Goal: Contribute content: Add original content to the website for others to see

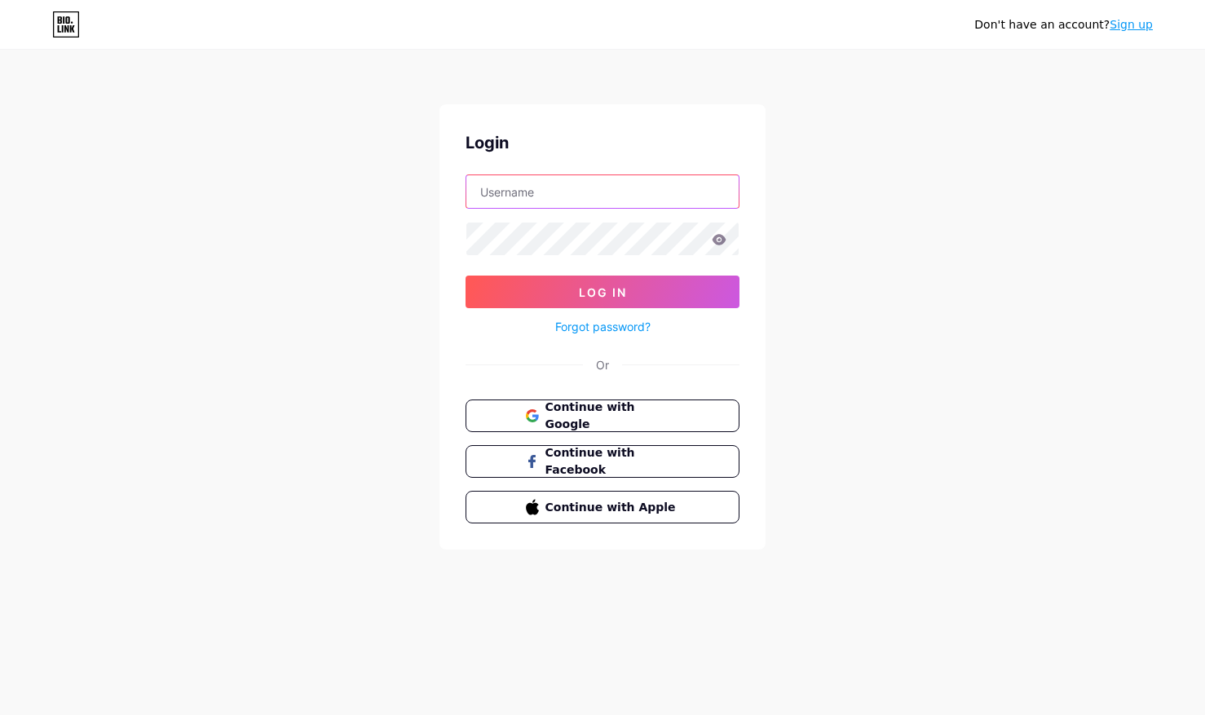
click at [523, 190] on input "text" at bounding box center [603, 191] width 272 height 33
type input "[EMAIL_ADDRESS][DOMAIN_NAME]"
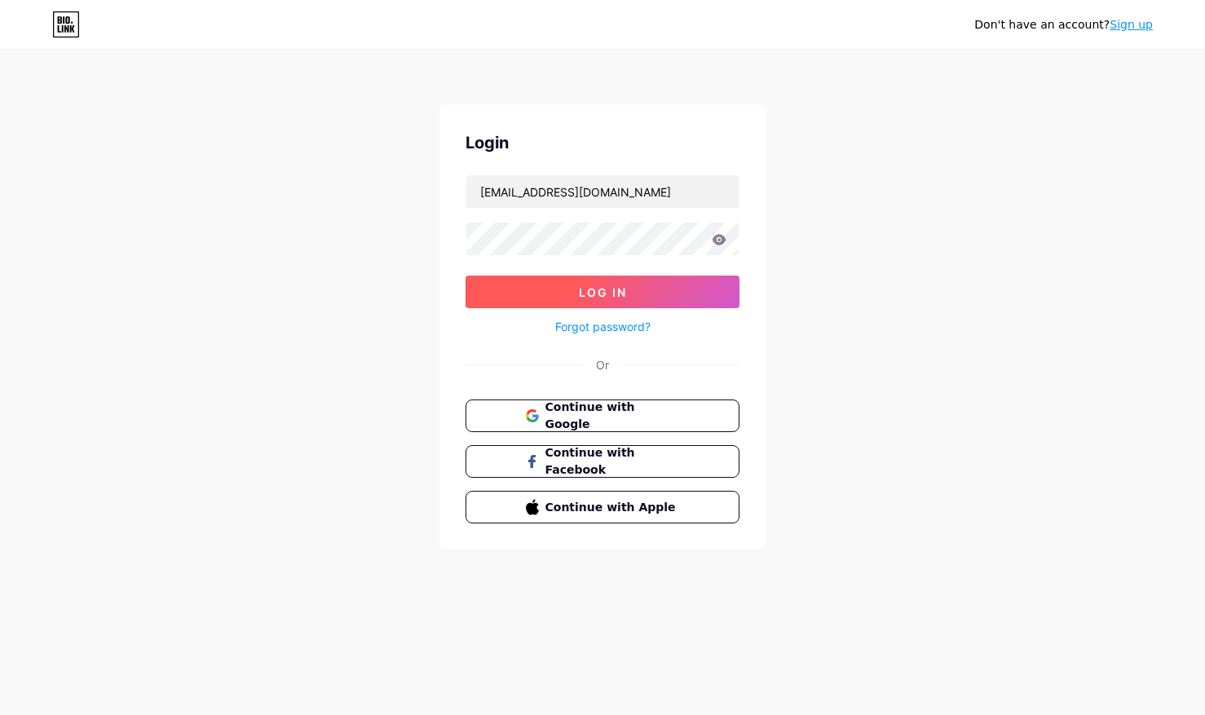
click at [639, 291] on button "Log In" at bounding box center [603, 292] width 274 height 33
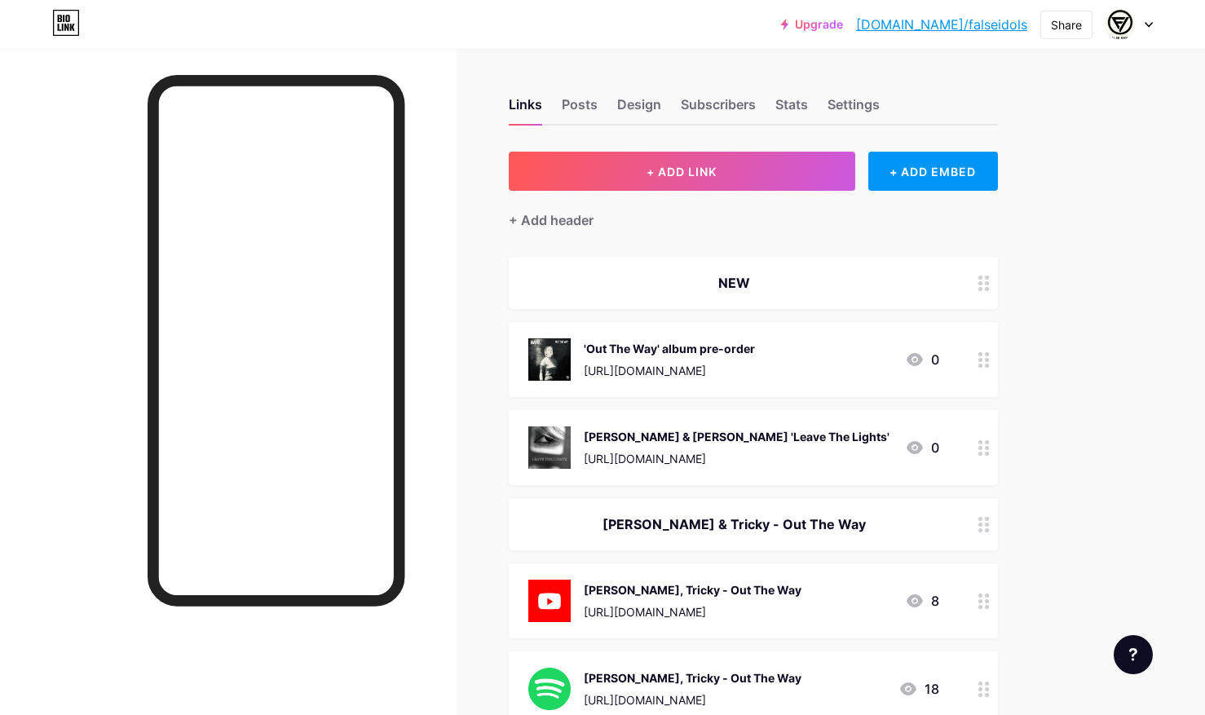
click at [734, 362] on div "[URL][DOMAIN_NAME]" at bounding box center [669, 370] width 171 height 17
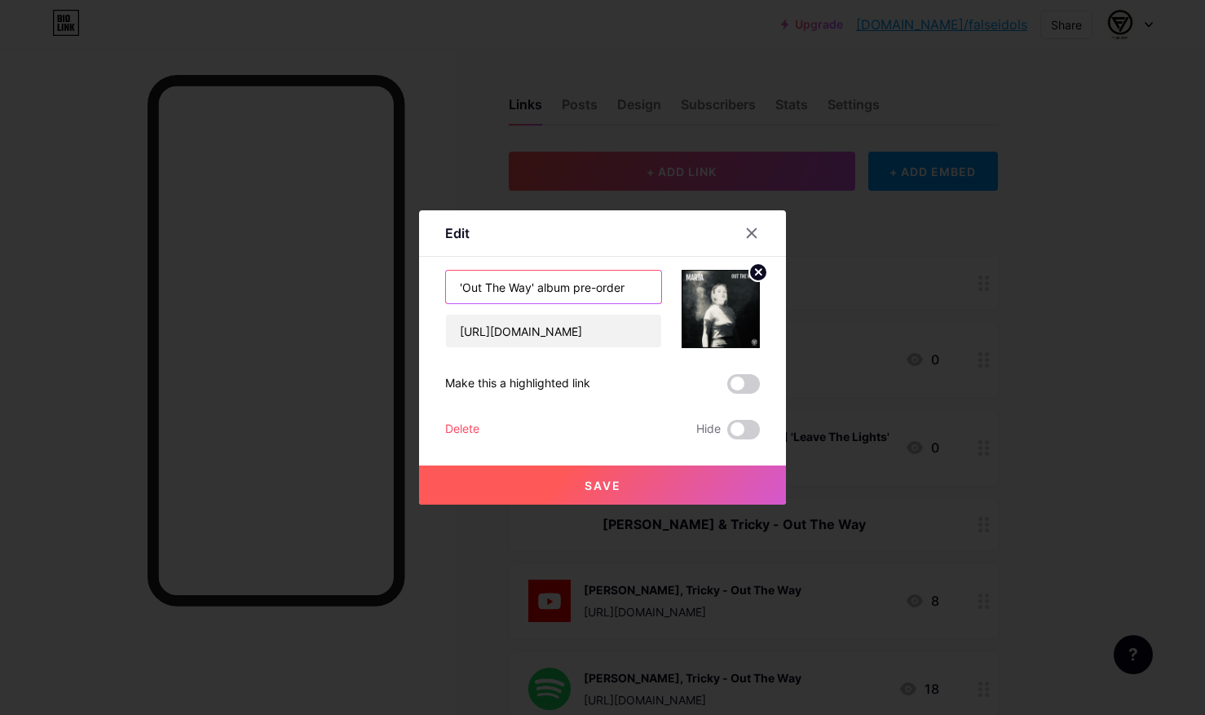
drag, startPoint x: 632, startPoint y: 288, endPoint x: 640, endPoint y: 279, distance: 12.1
click at [632, 288] on input "'Out The Way' album pre-order" at bounding box center [553, 287] width 215 height 33
drag, startPoint x: 601, startPoint y: 290, endPoint x: 681, endPoint y: 292, distance: 80.0
click at [681, 292] on div "'Out The Way' album pre-order & singles [URL][DOMAIN_NAME]" at bounding box center [602, 309] width 315 height 78
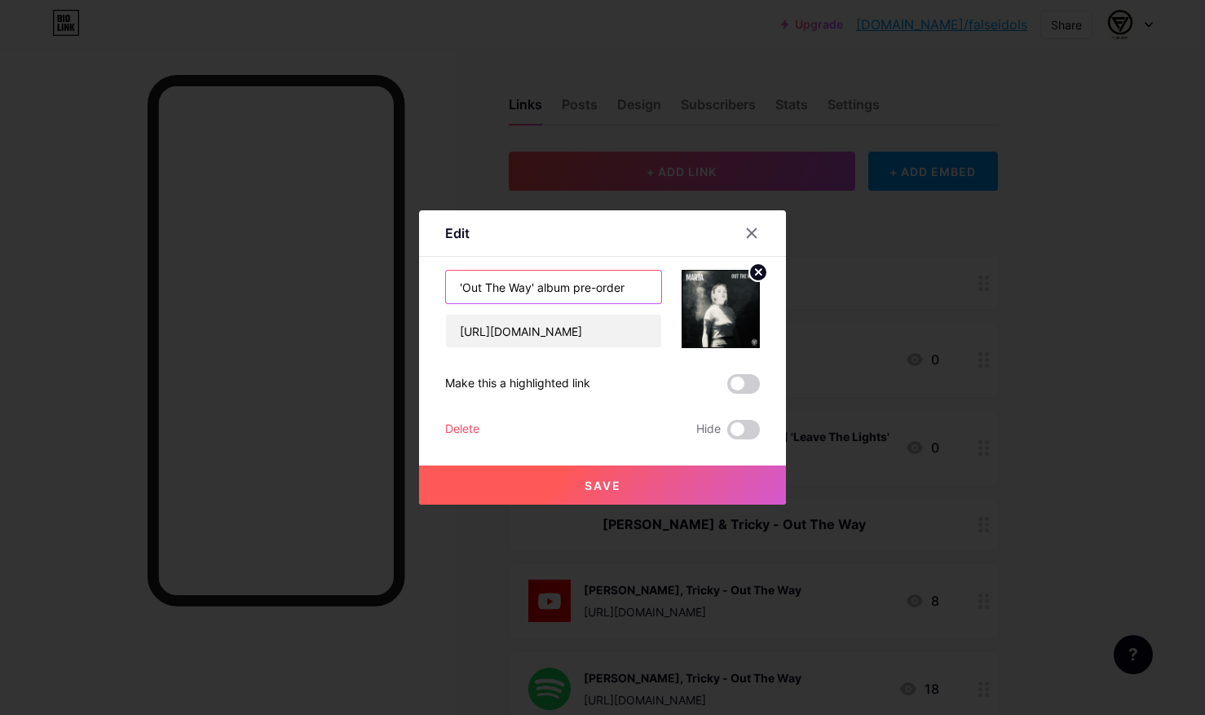
scroll to position [0, 0]
type input "'Out The Way' album pre-order"
drag, startPoint x: 585, startPoint y: 489, endPoint x: 679, endPoint y: 474, distance: 95.1
click at [586, 489] on span "Save" at bounding box center [603, 486] width 37 height 14
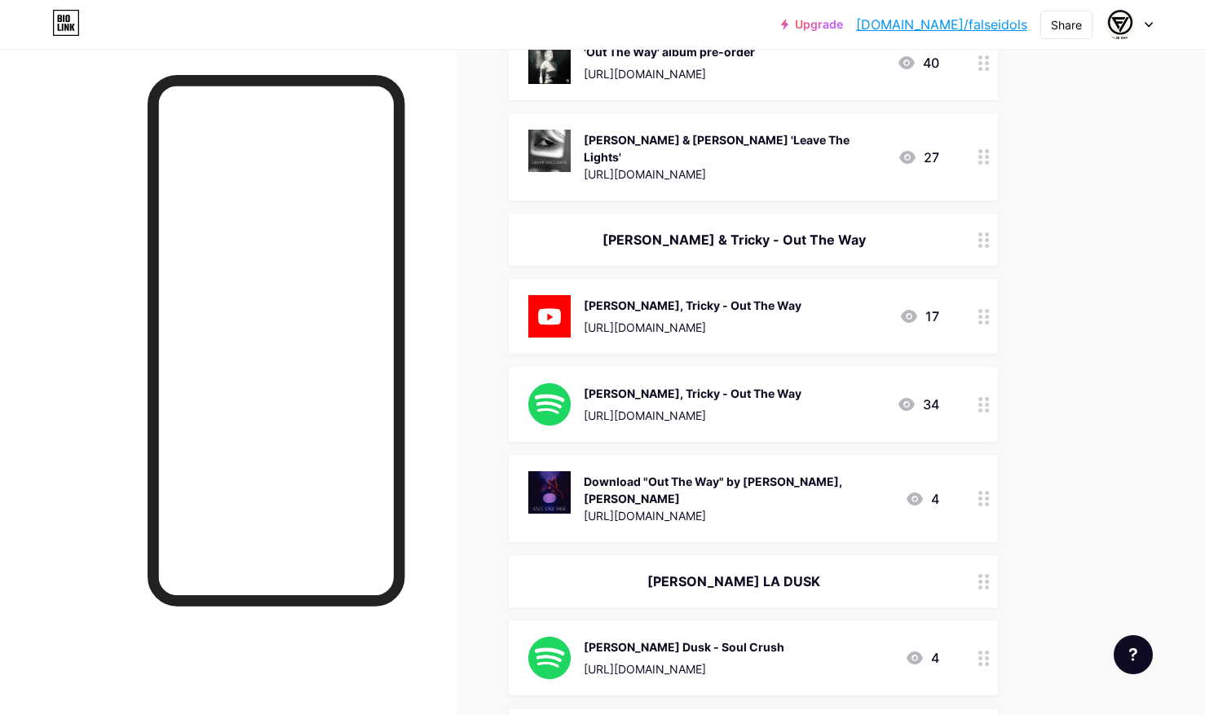
scroll to position [99, 0]
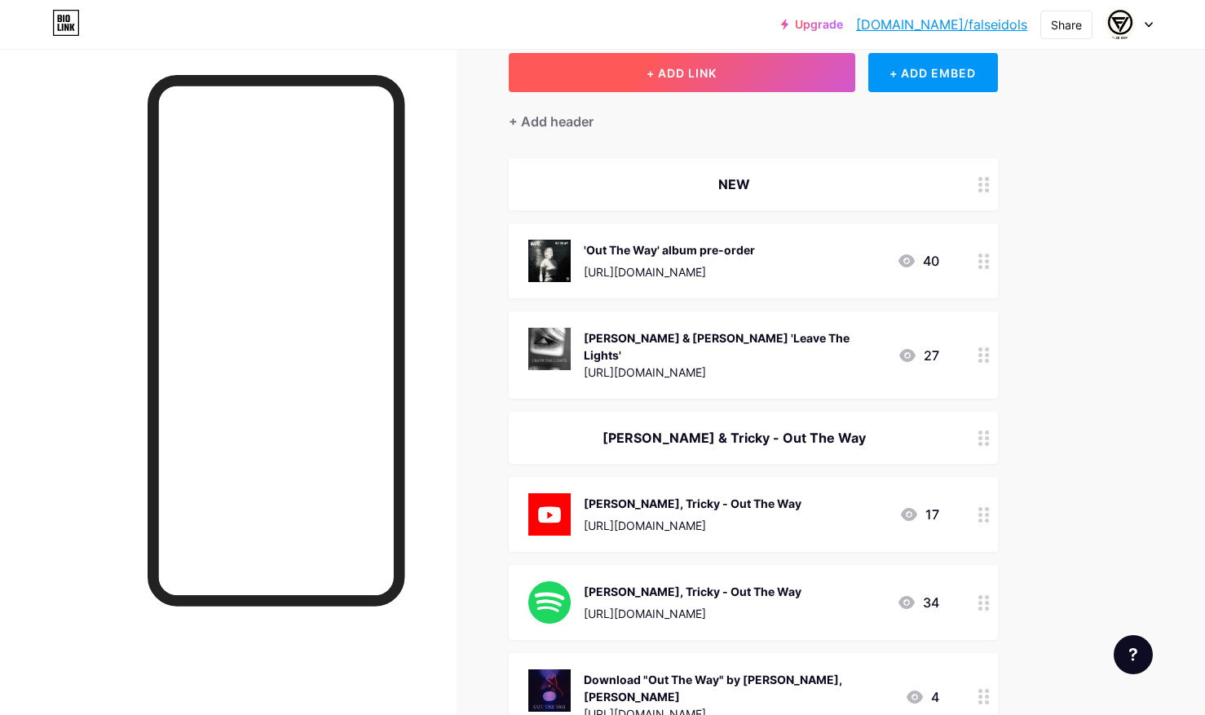
click at [706, 79] on button "+ ADD LINK" at bounding box center [682, 72] width 347 height 39
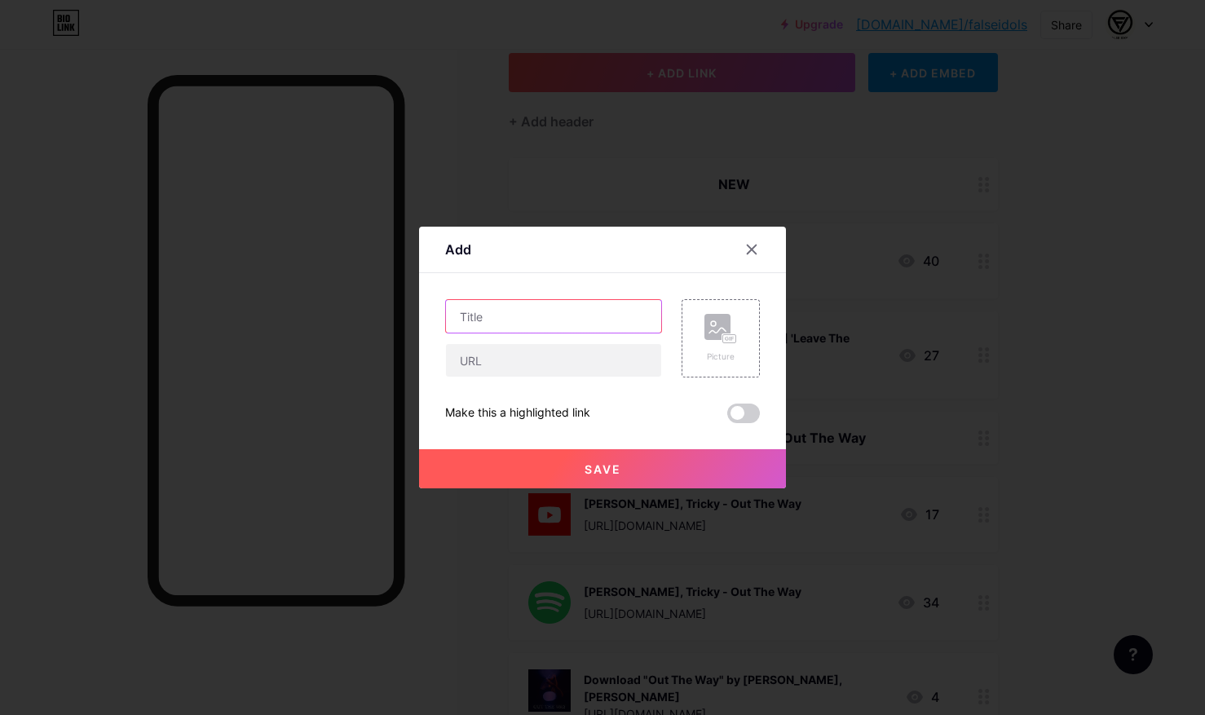
click at [540, 325] on input "text" at bounding box center [553, 316] width 215 height 33
type input "[PERSON_NAME] feat. [PERSON_NAME] 'Way Up In'"
click at [517, 350] on input "text" at bounding box center [553, 360] width 215 height 33
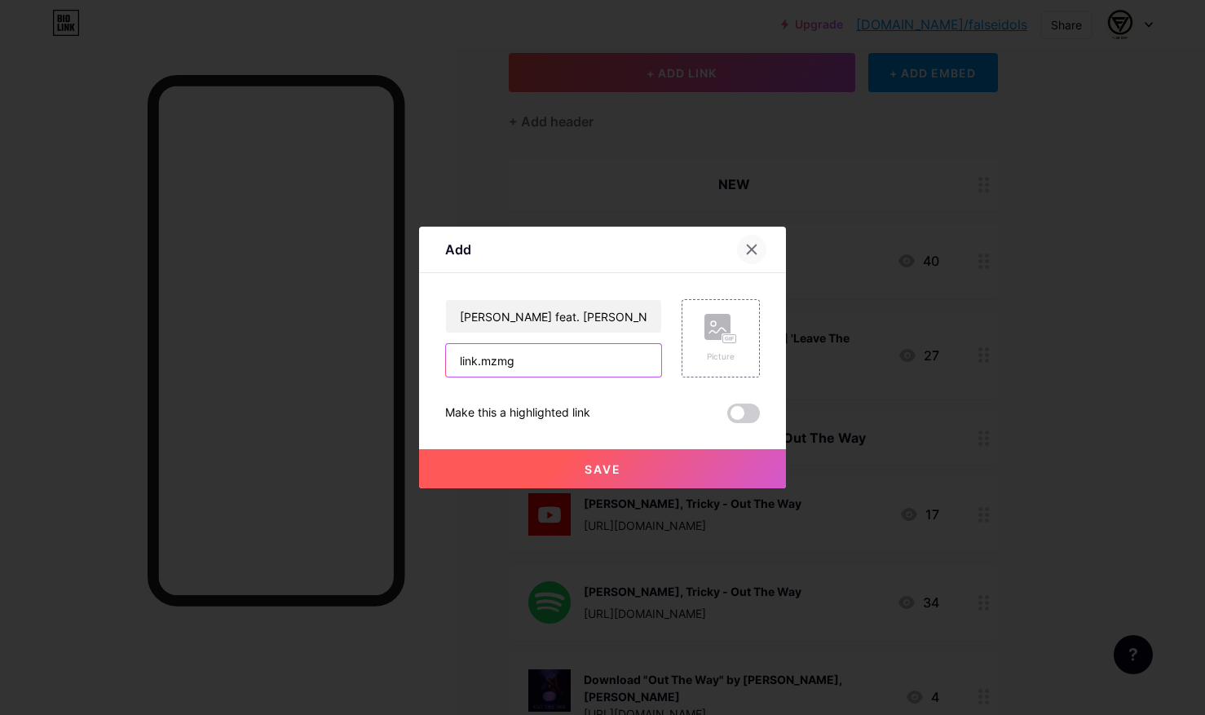
type input "link.mzmg"
click at [754, 249] on icon at bounding box center [751, 249] width 13 height 13
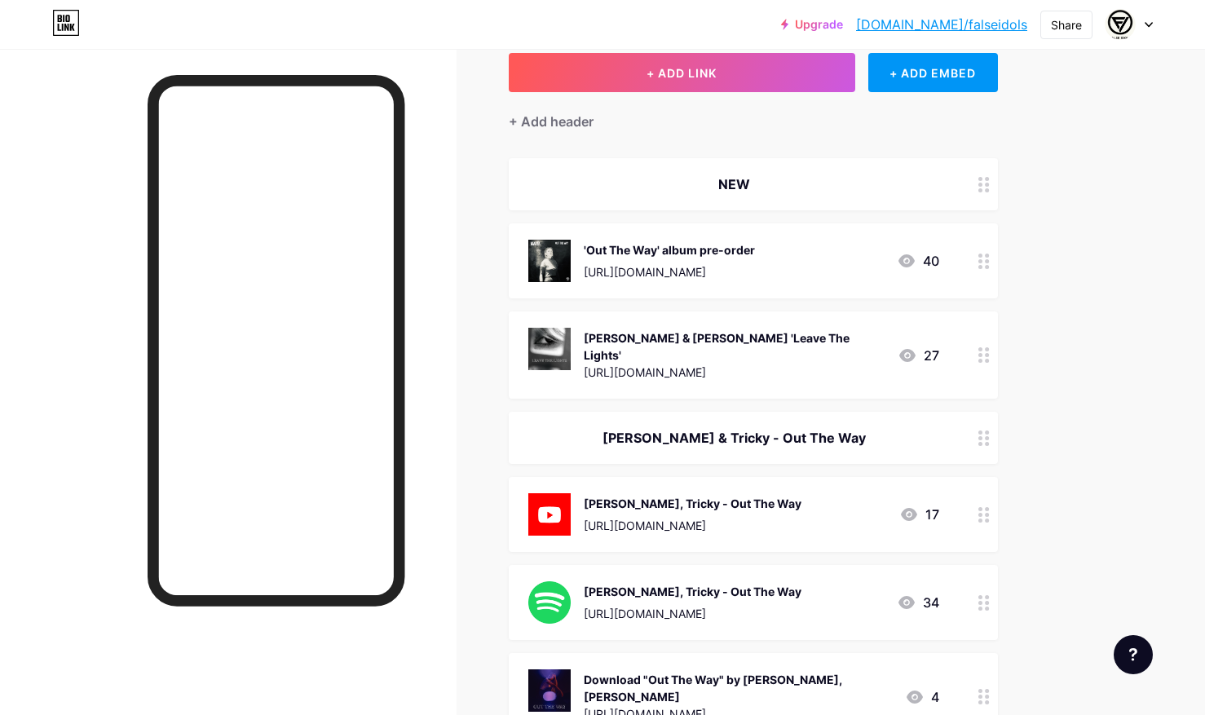
click at [689, 368] on div "[PERSON_NAME] & [PERSON_NAME] 'Leave The Lights' [URL][DOMAIN_NAME]" at bounding box center [734, 355] width 301 height 55
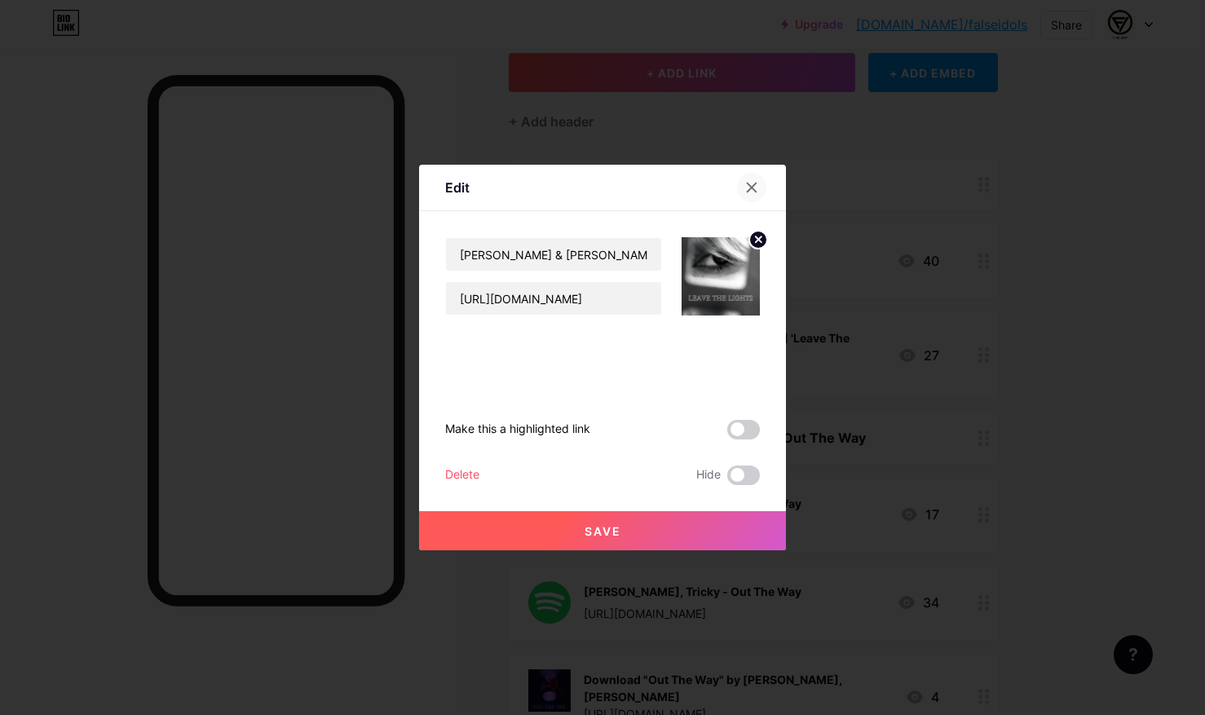
click at [754, 185] on icon at bounding box center [752, 188] width 9 height 9
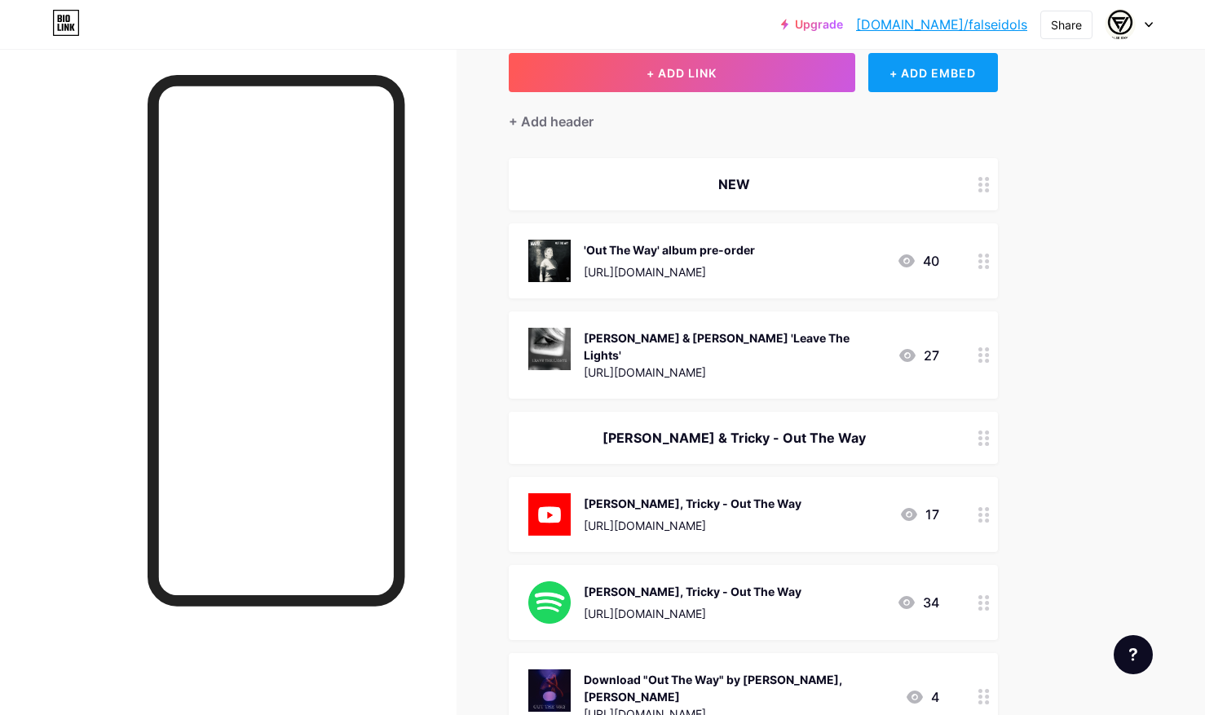
click at [903, 79] on div "+ ADD EMBED" at bounding box center [934, 72] width 130 height 39
click at [660, 321] on span "ADD" at bounding box center [654, 320] width 22 height 14
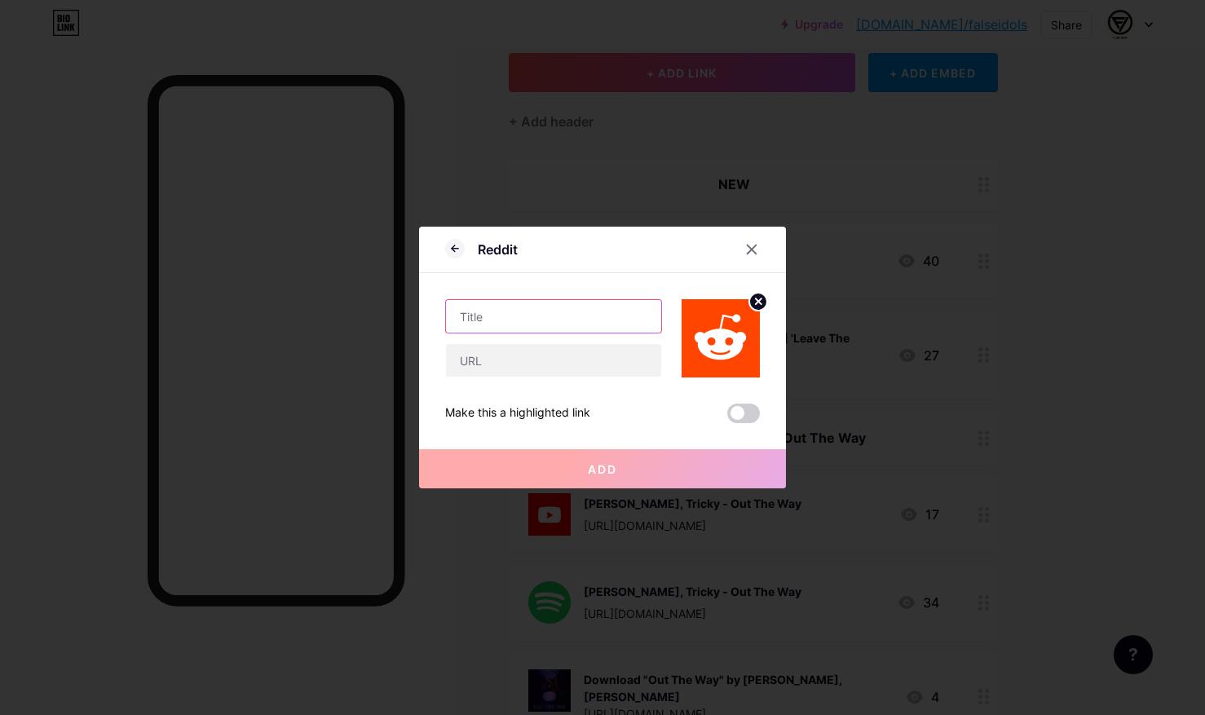
drag, startPoint x: 542, startPoint y: 314, endPoint x: 550, endPoint y: 589, distance: 275.0
click at [541, 315] on input "text" at bounding box center [553, 316] width 215 height 33
type input "[PERSON_NAME] feat. [PERSON_NAME] 'Way Up In'"
click at [763, 302] on circle at bounding box center [759, 302] width 18 height 18
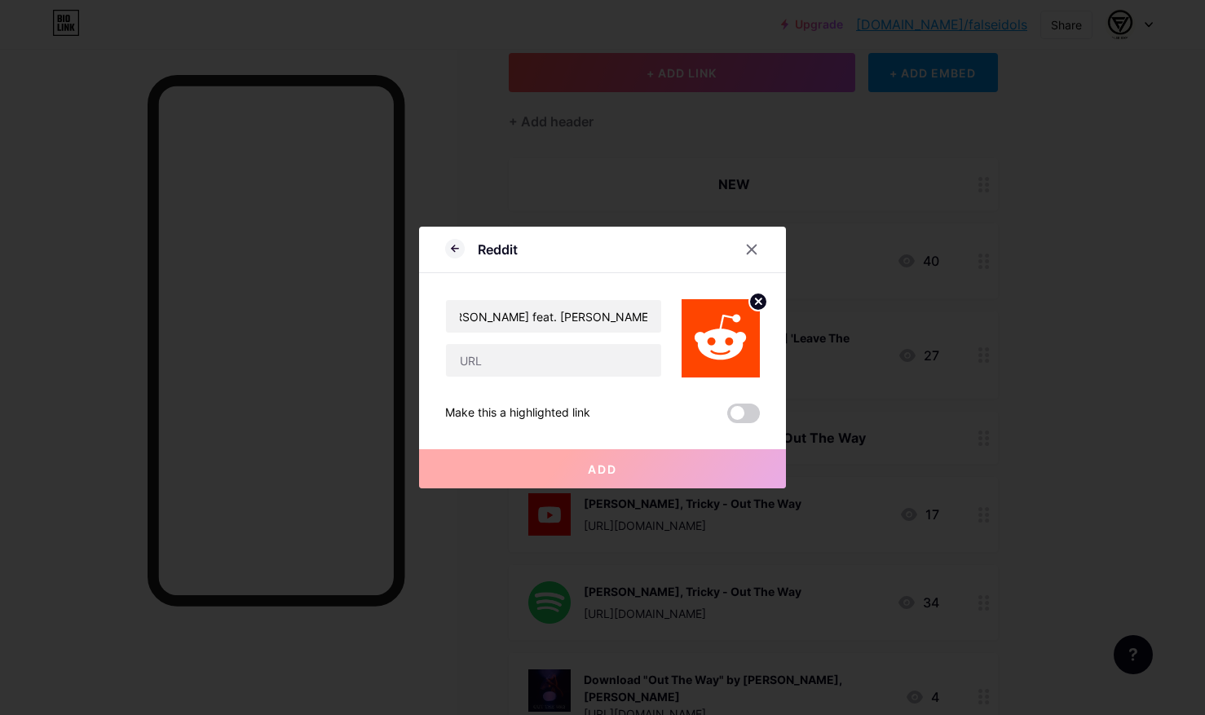
scroll to position [0, 0]
click at [732, 336] on rect at bounding box center [729, 339] width 13 height 8
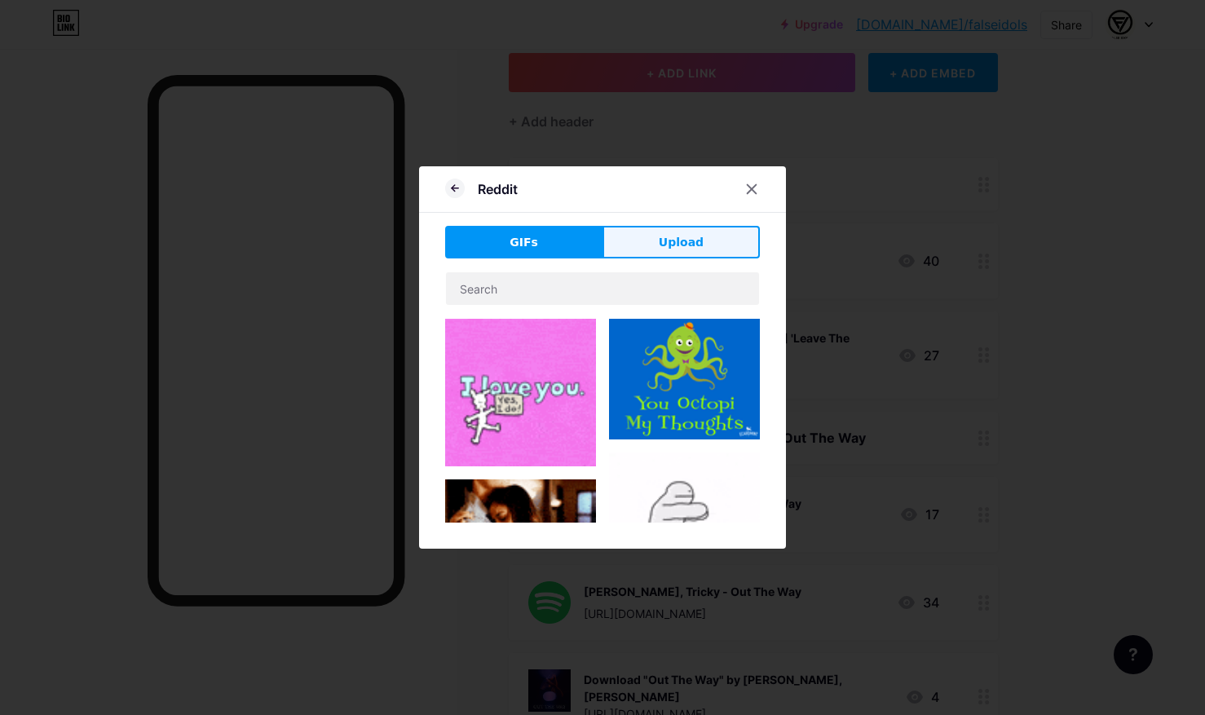
click at [666, 250] on button "Upload" at bounding box center [681, 242] width 157 height 33
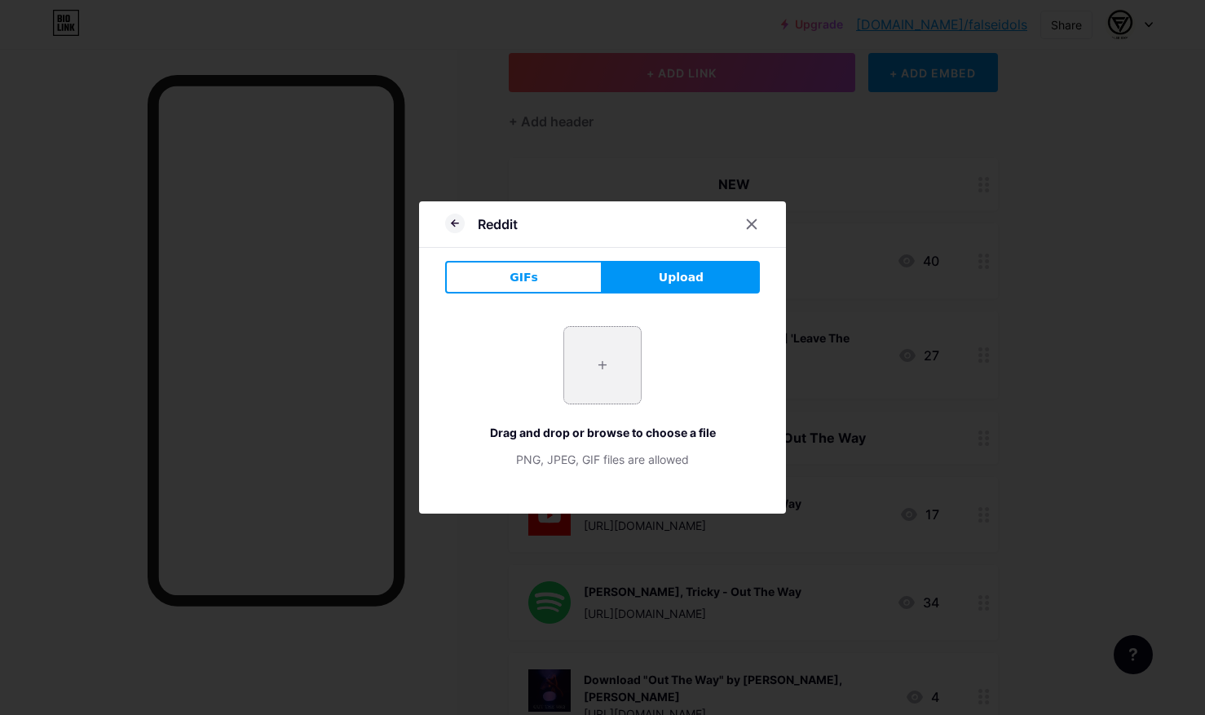
click at [605, 331] on input "file" at bounding box center [602, 365] width 77 height 77
type input "C:\fakepath\Way Up In (3000x3000) V4.jpg"
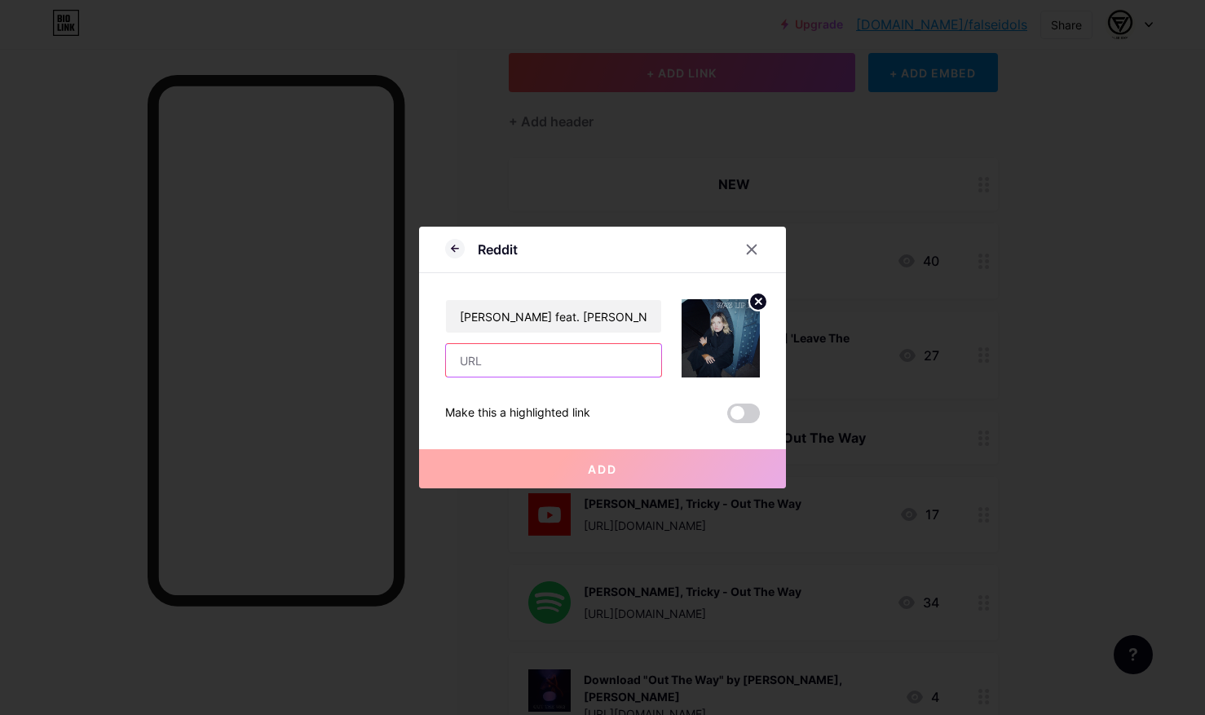
click at [551, 365] on input "text" at bounding box center [553, 360] width 215 height 33
paste input "[URL][DOMAIN_NAME]"
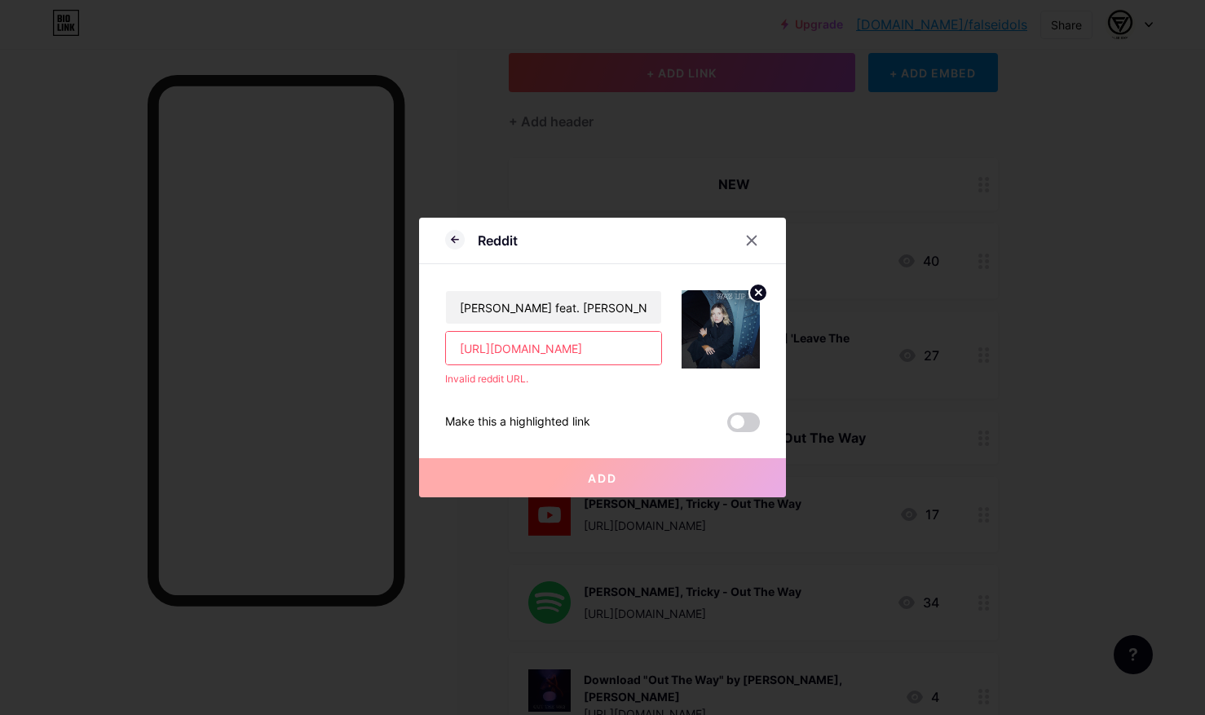
drag, startPoint x: 593, startPoint y: 348, endPoint x: 360, endPoint y: 338, distance: 233.5
click at [360, 338] on div "Reddit [PERSON_NAME] feat. [PERSON_NAME] 'Way Up In' [URL][DOMAIN_NAME] Invalid…" at bounding box center [602, 357] width 1205 height 715
type input "[URL][DOMAIN_NAME]"
click at [624, 390] on div "[PERSON_NAME] feat. [PERSON_NAME] 'Way Up In' [URL][DOMAIN_NAME] Invalid reddit…" at bounding box center [602, 348] width 315 height 168
click at [628, 353] on input "[URL][DOMAIN_NAME]" at bounding box center [553, 348] width 215 height 33
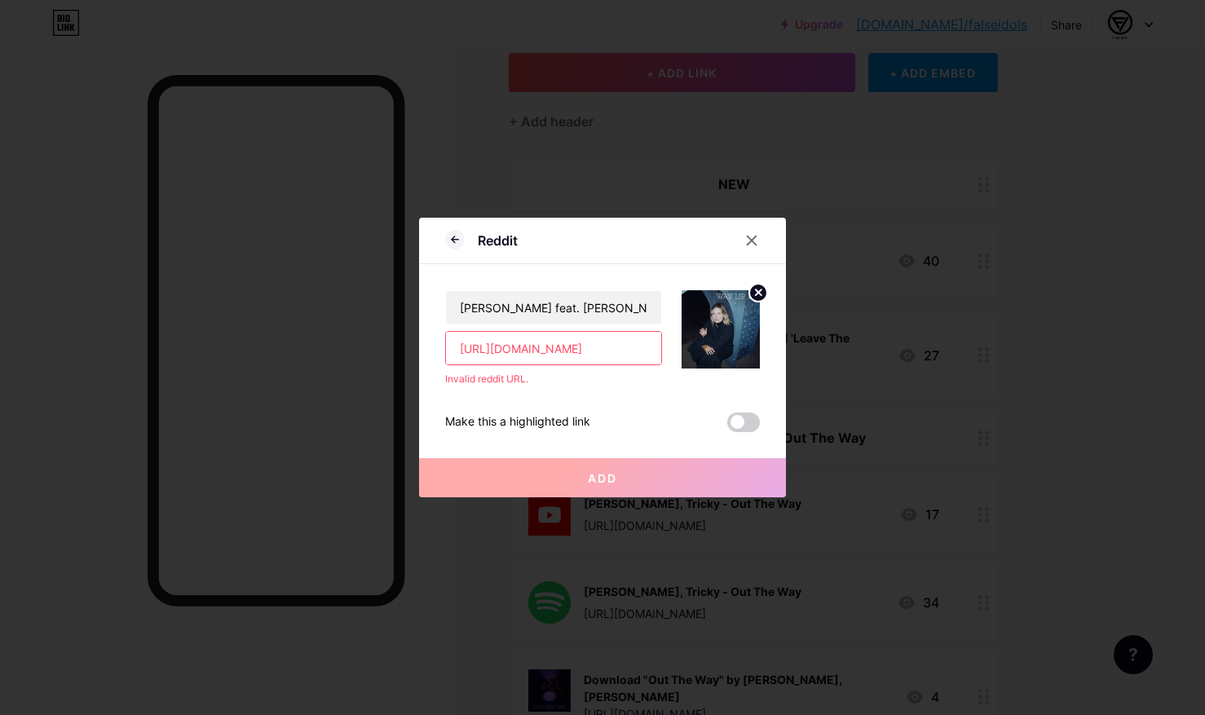
click at [628, 353] on input "[URL][DOMAIN_NAME]" at bounding box center [553, 348] width 215 height 33
drag, startPoint x: 628, startPoint y: 353, endPoint x: 480, endPoint y: 279, distance: 166.0
click at [621, 349] on input "[URL][DOMAIN_NAME]" at bounding box center [553, 348] width 215 height 33
click at [462, 237] on icon at bounding box center [455, 240] width 20 height 20
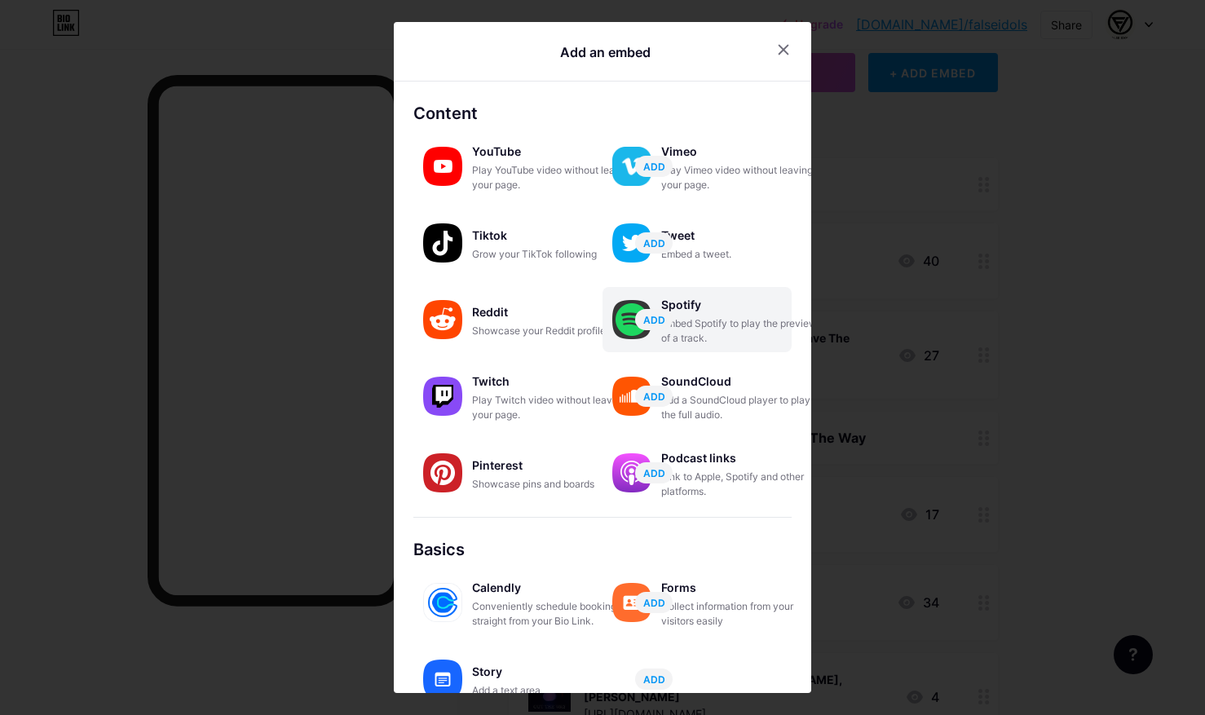
click at [717, 322] on div "Embed Spotify to play the preview of a track." at bounding box center [742, 330] width 163 height 29
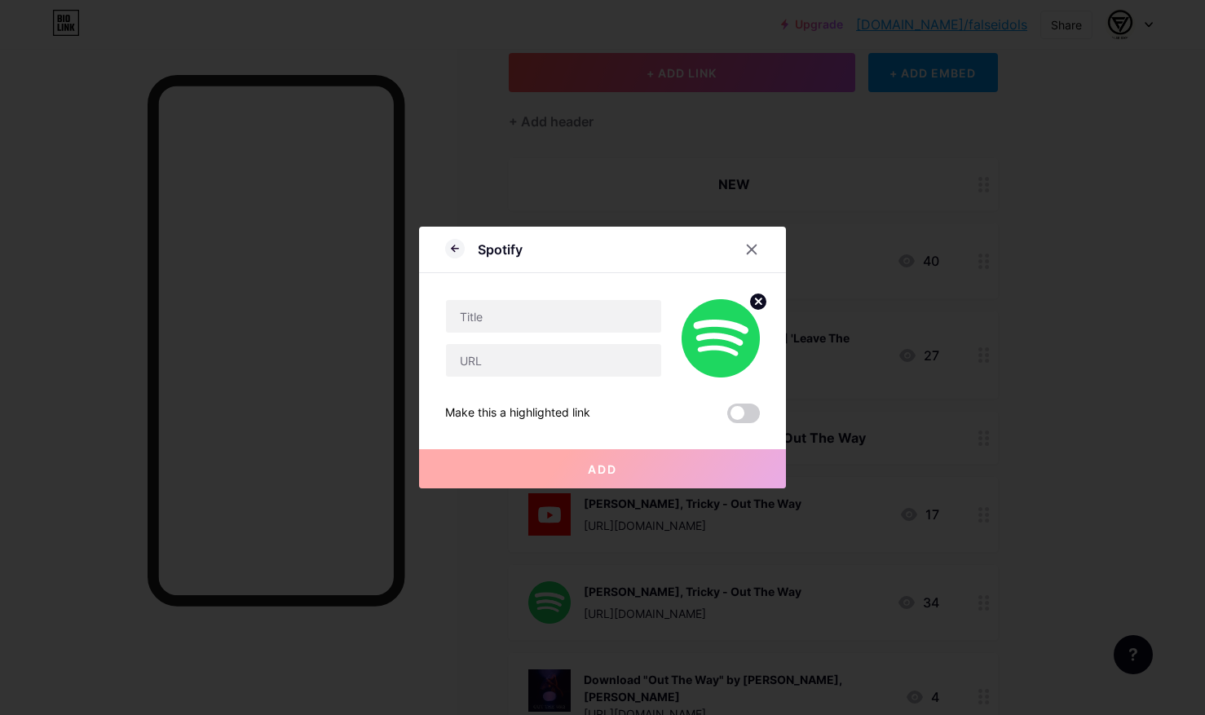
click at [756, 303] on icon at bounding box center [759, 302] width 20 height 20
click at [710, 344] on div "Picture" at bounding box center [721, 338] width 33 height 49
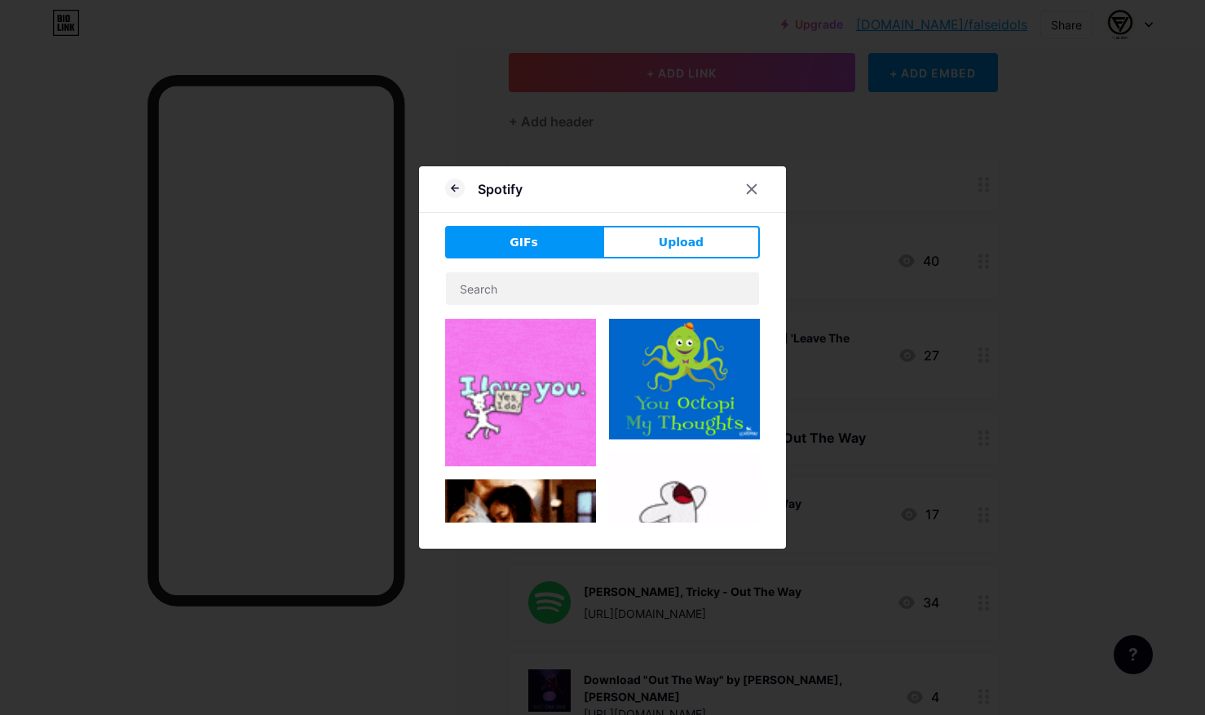
click at [689, 216] on div "Spotify GIFs Upload Make this a highlighted link" at bounding box center [602, 357] width 367 height 383
click at [682, 241] on span "Upload" at bounding box center [681, 242] width 45 height 17
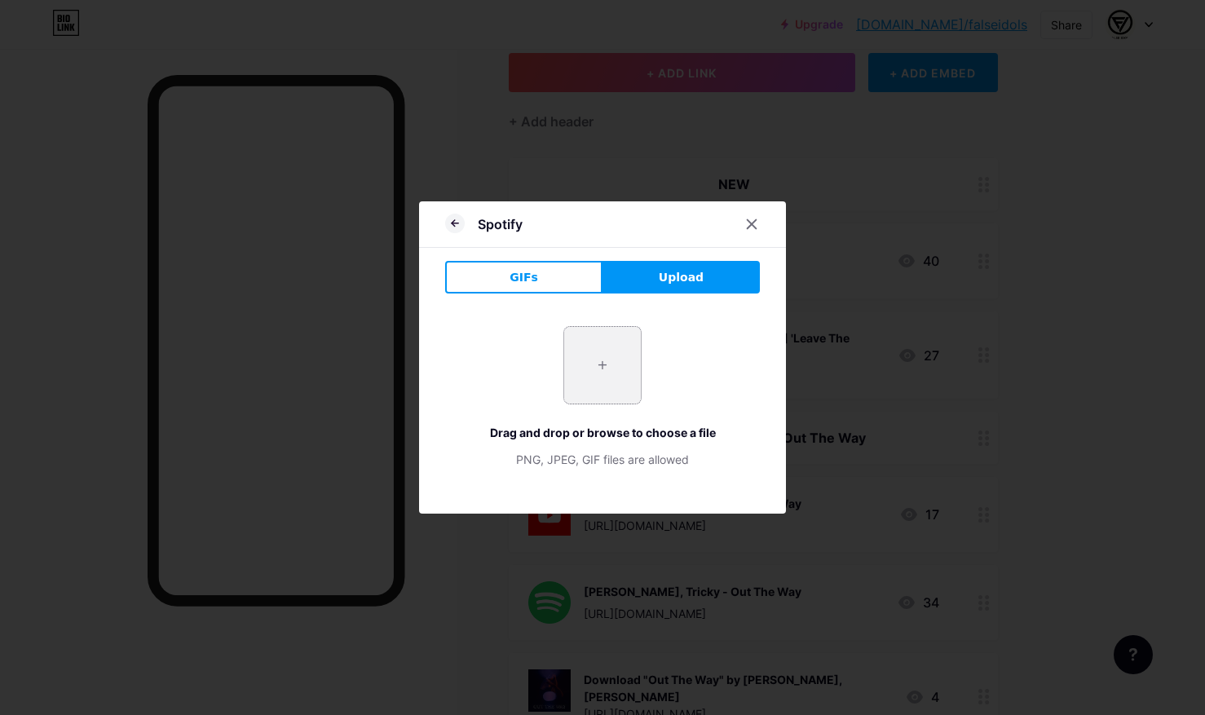
click at [630, 347] on input "file" at bounding box center [602, 365] width 77 height 77
type input "C:\fakepath\Way Up In (3000x3000) V4.jpg"
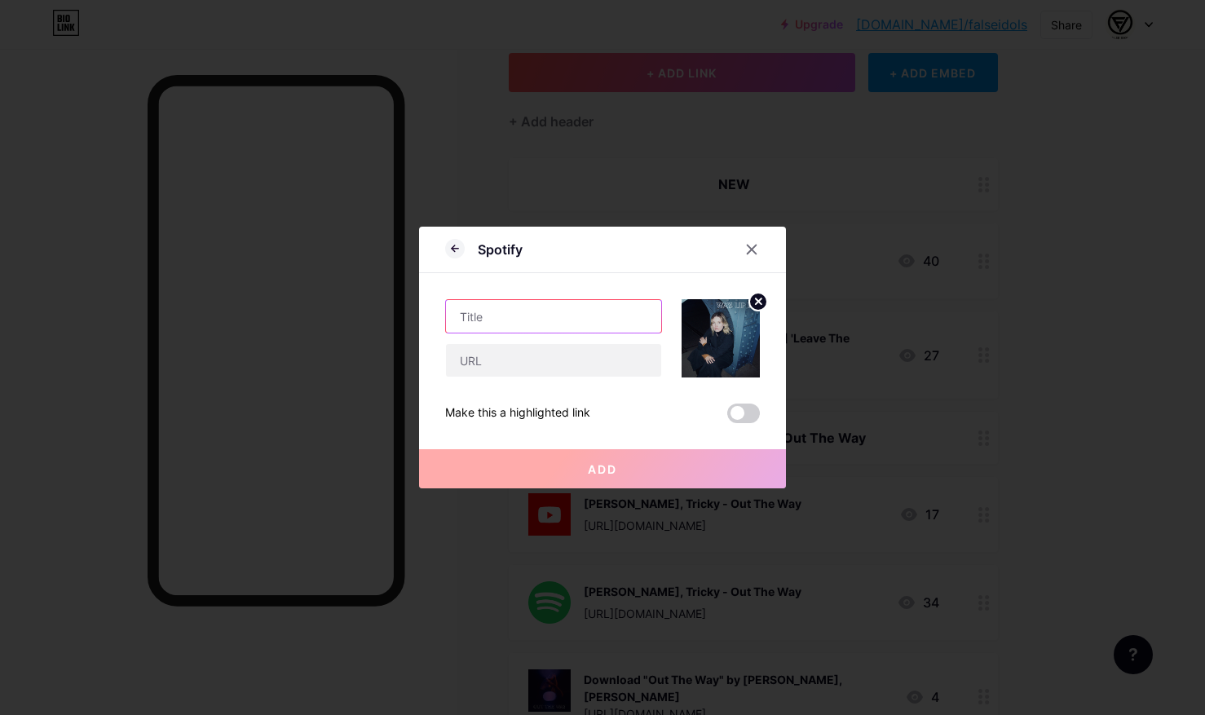
click at [502, 322] on input "text" at bounding box center [553, 316] width 215 height 33
drag, startPoint x: 530, startPoint y: 364, endPoint x: 528, endPoint y: 356, distance: 8.3
click at [530, 364] on input "text" at bounding box center [553, 360] width 215 height 33
paste input "[URL][DOMAIN_NAME]"
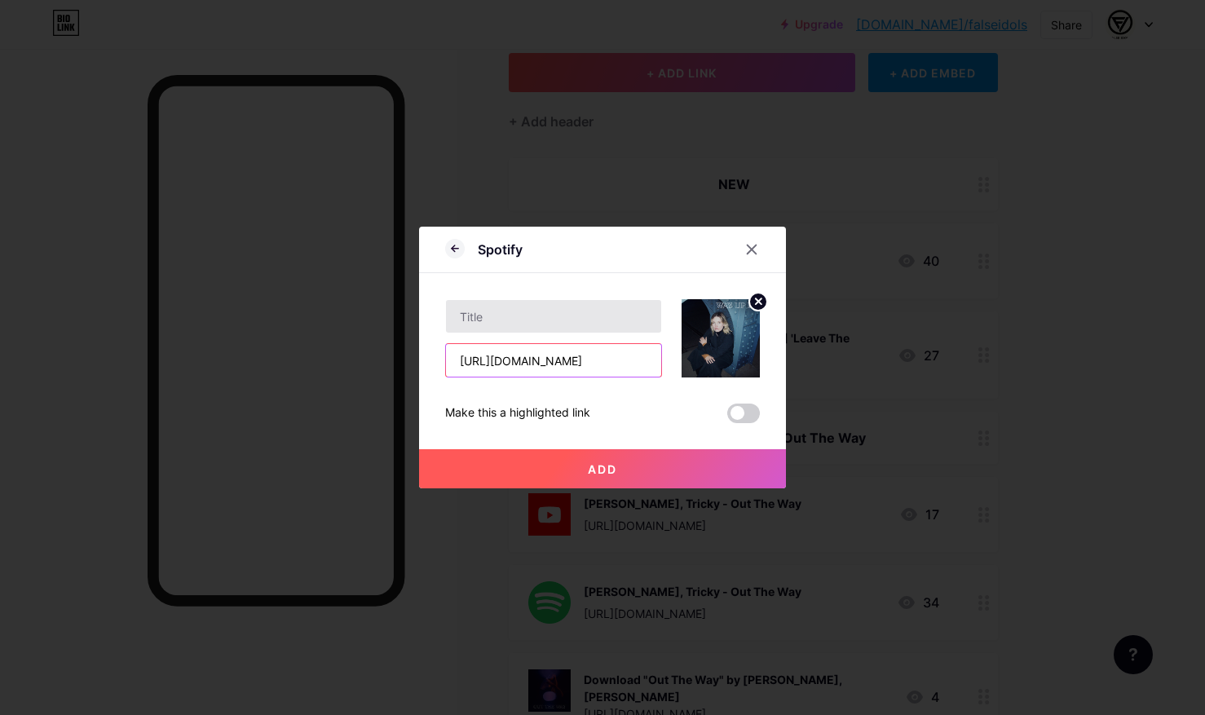
scroll to position [0, 338]
type input "[URL][DOMAIN_NAME]"
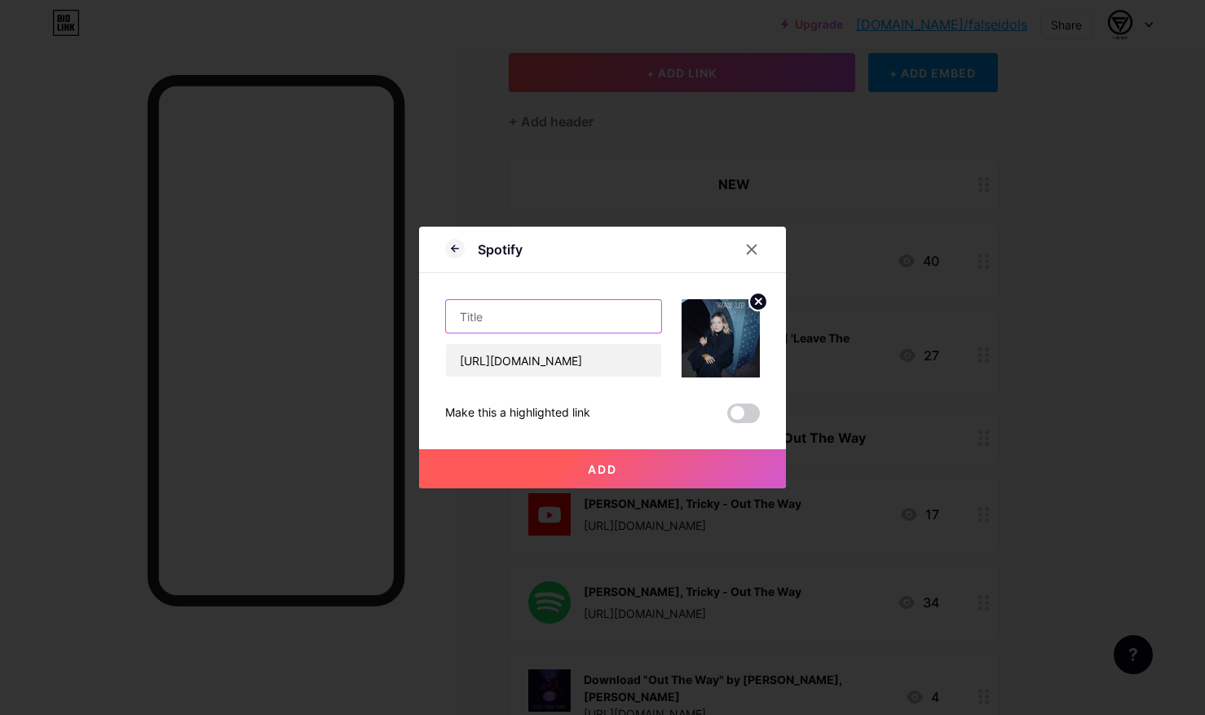
click at [536, 312] on input "text" at bounding box center [553, 316] width 215 height 33
type input "[PERSON_NAME] feat. [PERSON_NAME] 'Way Up In'"
drag, startPoint x: 566, startPoint y: 469, endPoint x: 553, endPoint y: 467, distance: 13.2
click at [566, 469] on button "Add" at bounding box center [602, 468] width 367 height 39
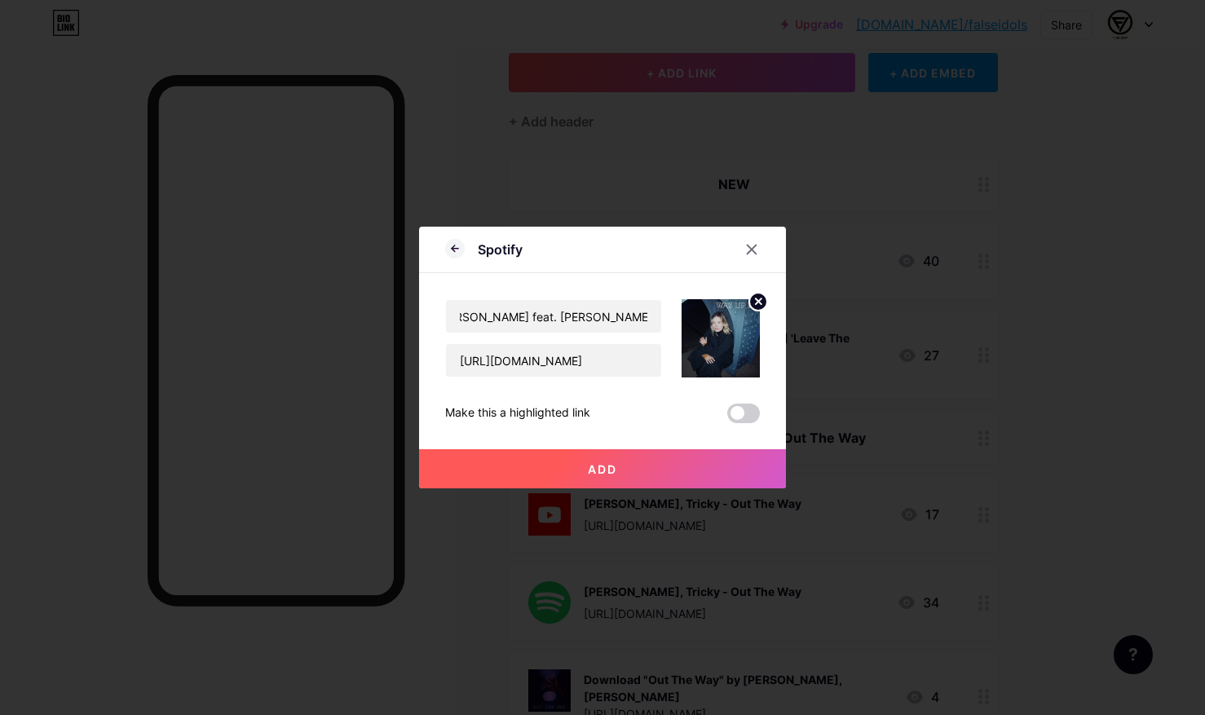
scroll to position [0, 0]
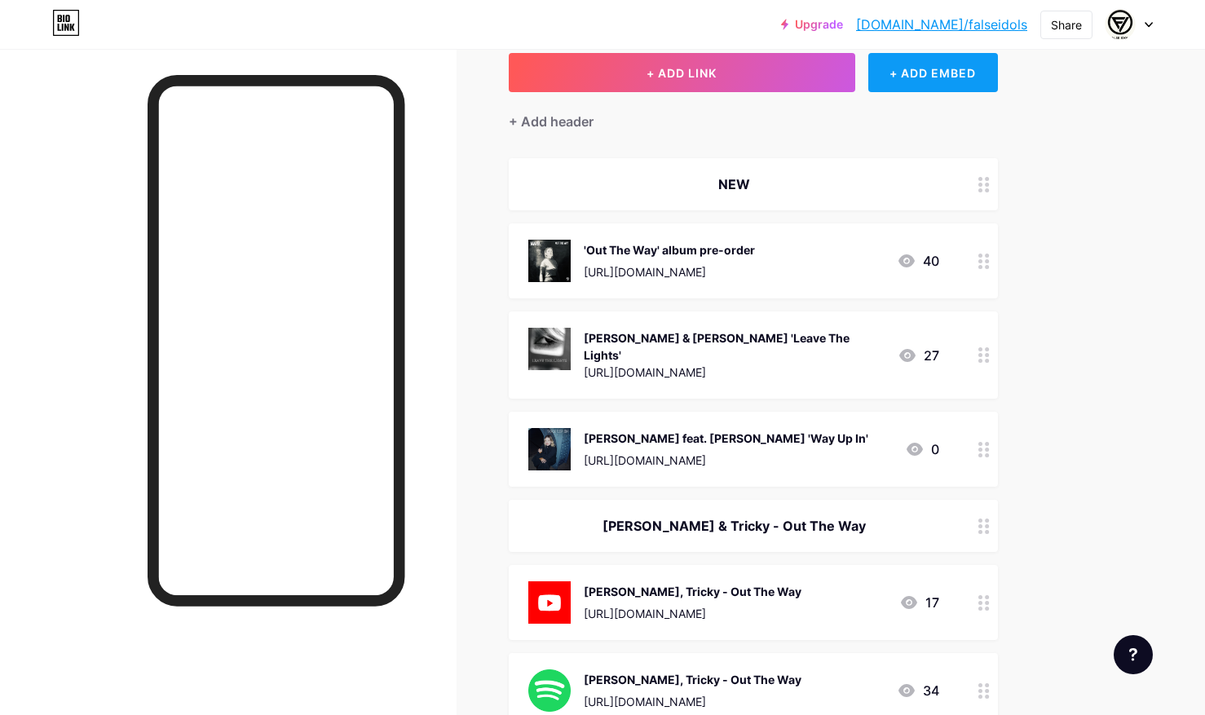
click at [922, 82] on div "+ ADD EMBED" at bounding box center [934, 72] width 130 height 39
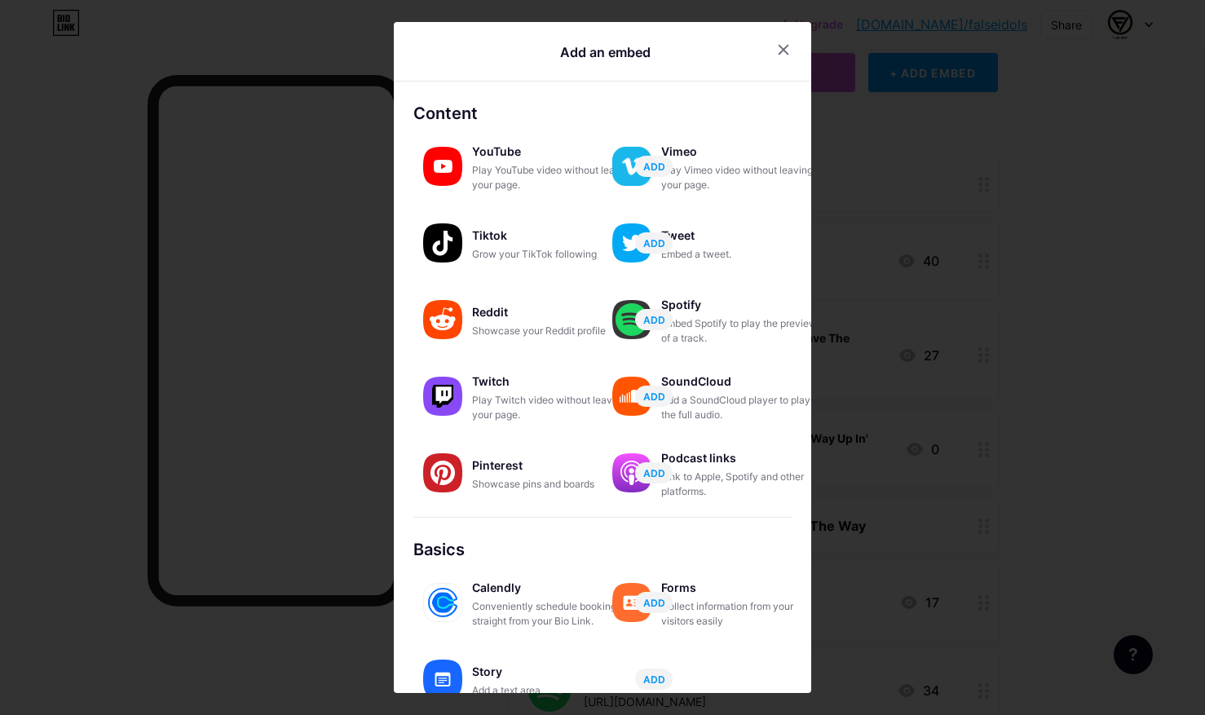
drag, startPoint x: 528, startPoint y: 156, endPoint x: 751, endPoint y: 34, distance: 254.4
click at [528, 156] on div "YouTube" at bounding box center [553, 151] width 163 height 23
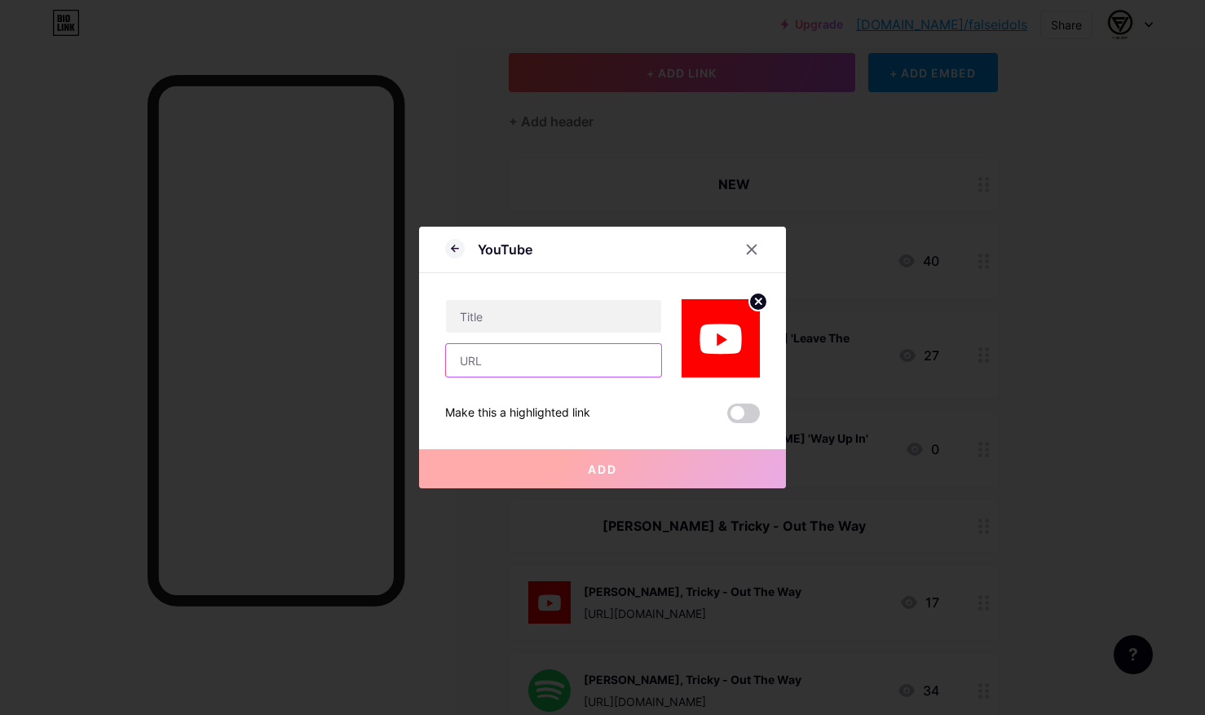
click at [555, 361] on input "text" at bounding box center [553, 360] width 215 height 33
paste input "[URL][DOMAIN_NAME]"
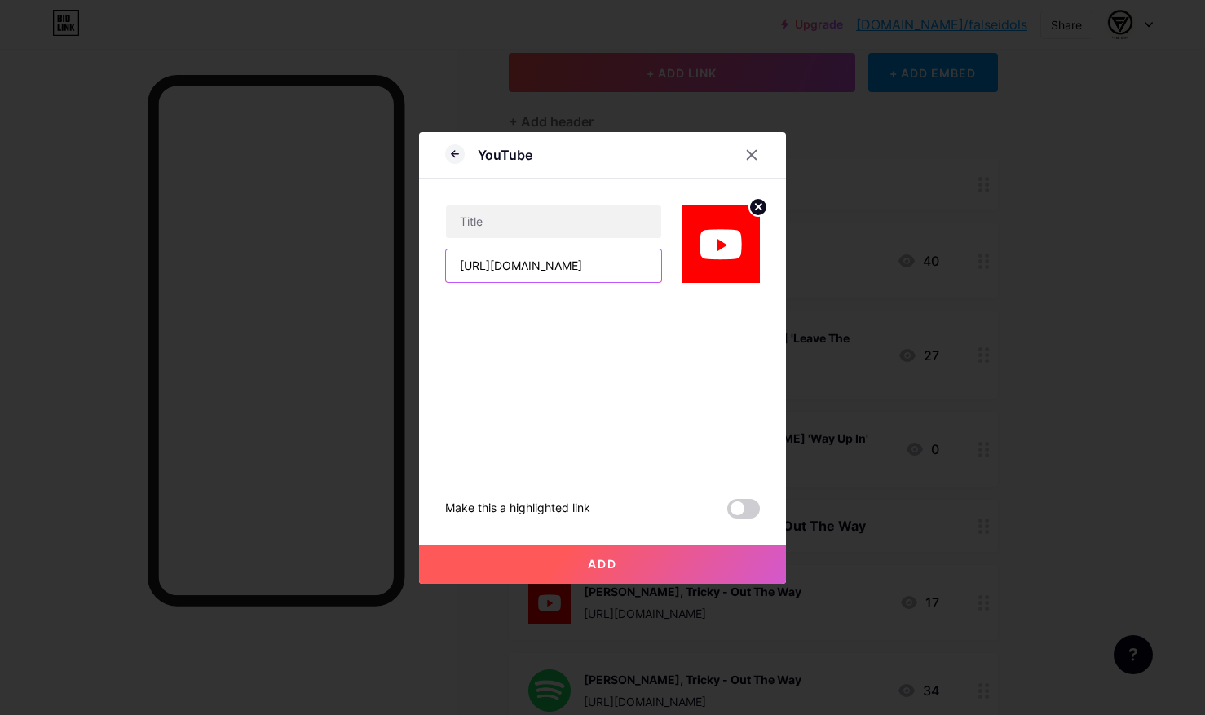
type input "[URL][DOMAIN_NAME]"
click at [654, 565] on button "Add" at bounding box center [602, 564] width 367 height 39
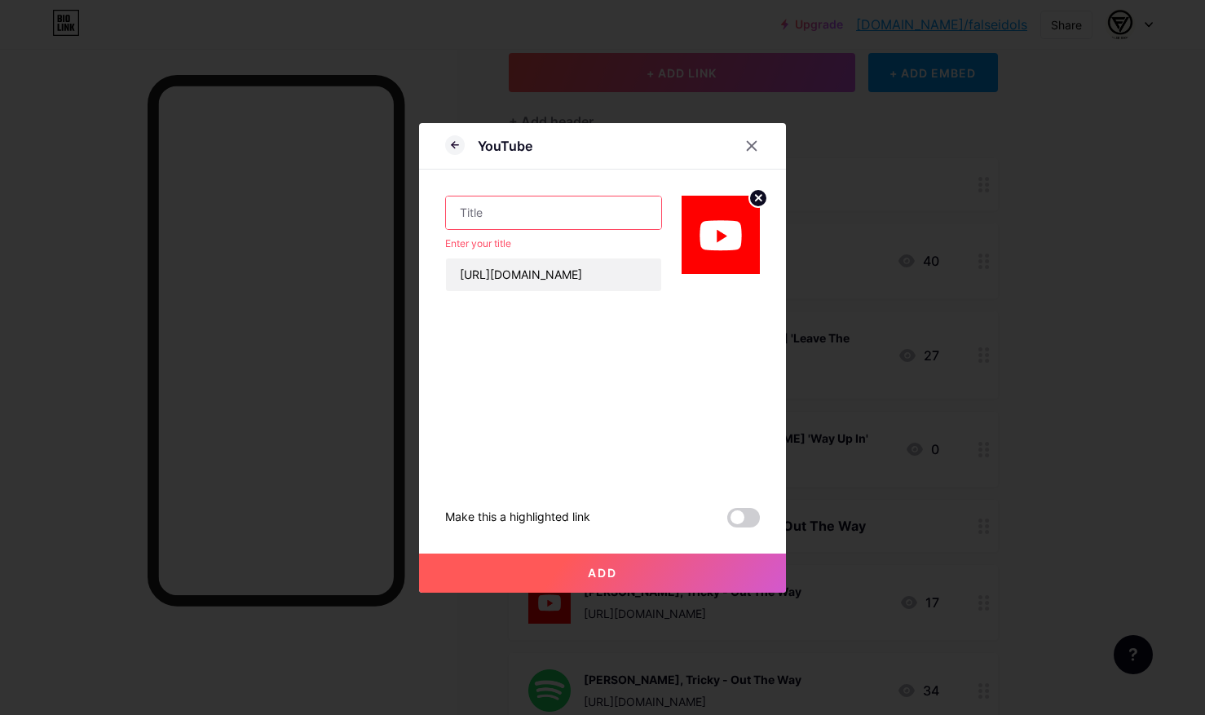
drag, startPoint x: 752, startPoint y: 511, endPoint x: 607, endPoint y: 257, distance: 293.0
click at [752, 512] on span at bounding box center [743, 518] width 33 height 20
click at [727, 522] on input "checkbox" at bounding box center [727, 522] width 0 height 0
click at [566, 227] on input "text" at bounding box center [553, 213] width 215 height 33
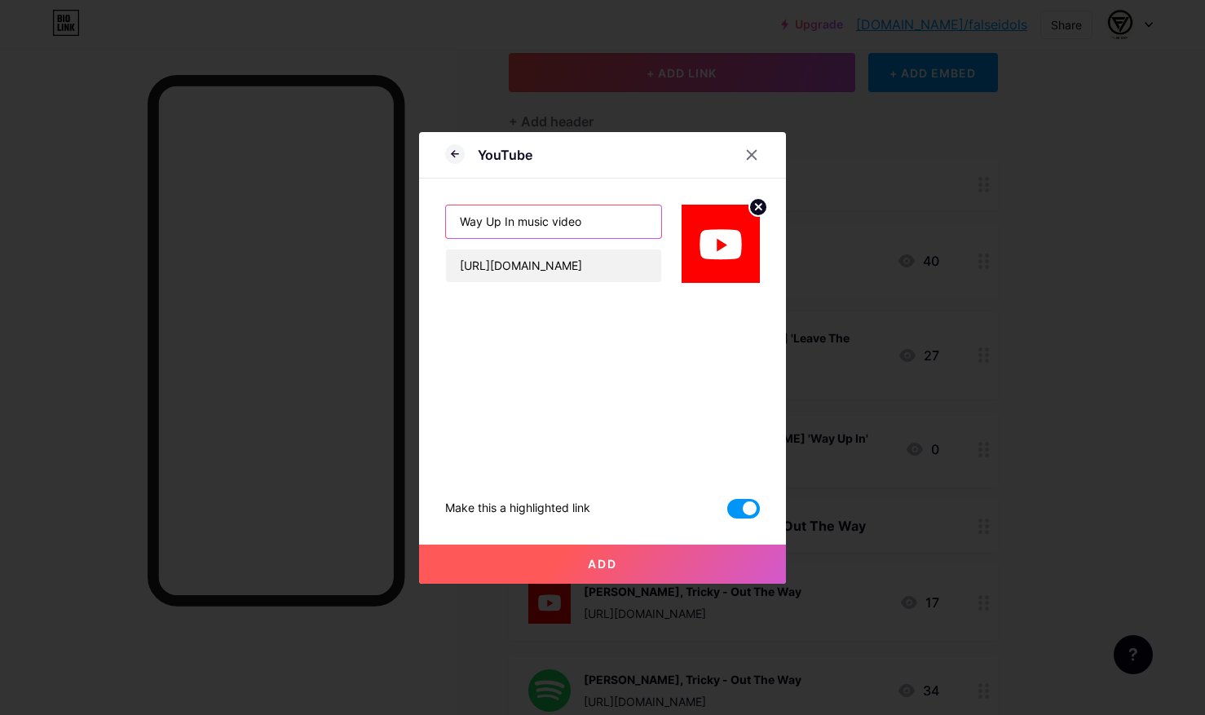
type input "Way Up In music video"
click at [609, 568] on span "Add" at bounding box center [602, 564] width 29 height 14
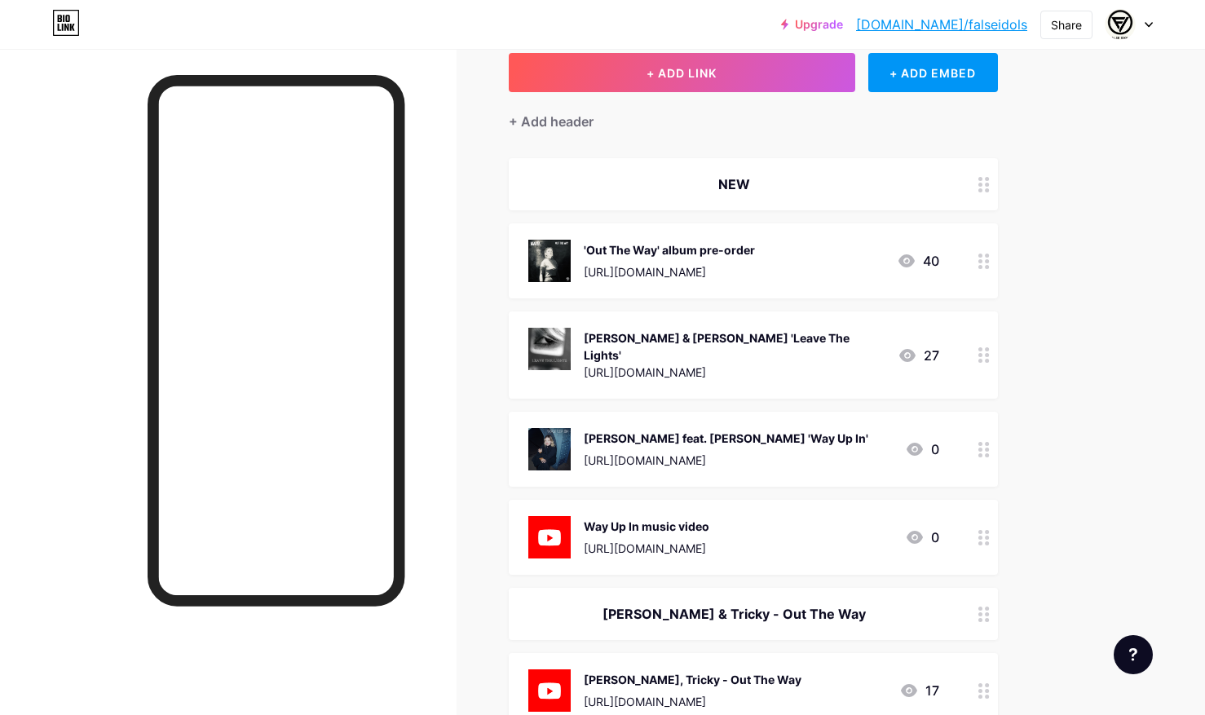
drag, startPoint x: 807, startPoint y: 524, endPoint x: 800, endPoint y: 290, distance: 234.2
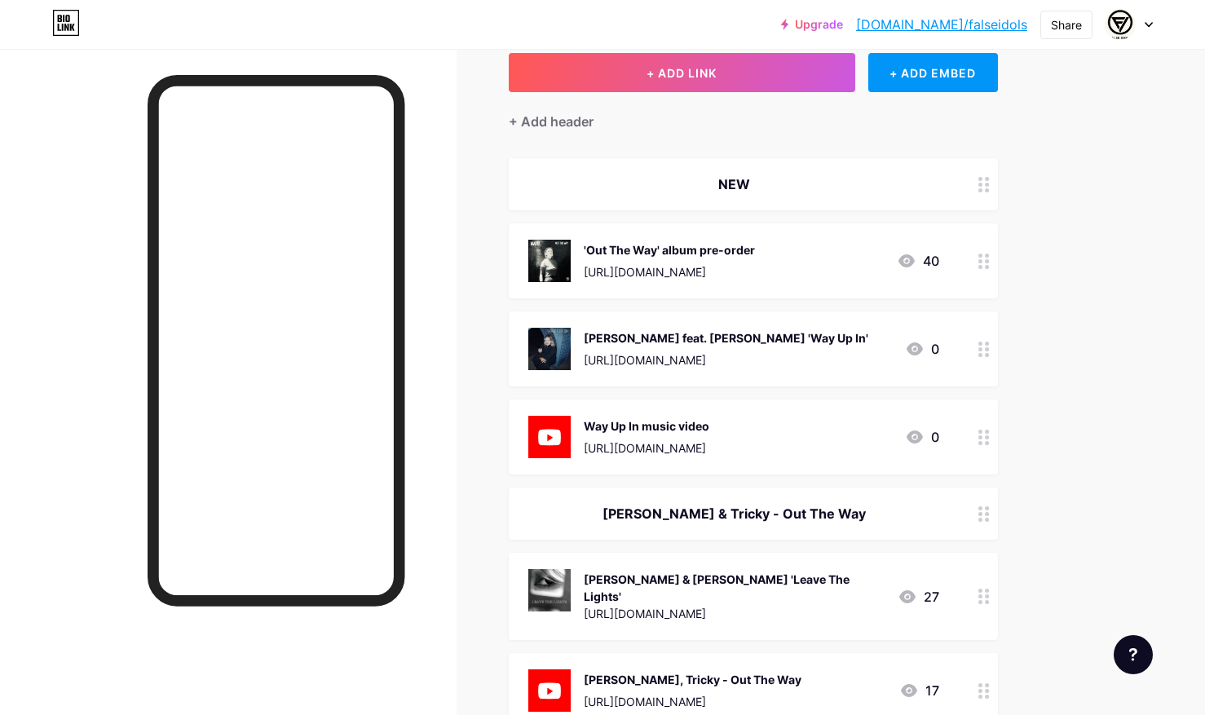
click at [710, 448] on div "[URL][DOMAIN_NAME]" at bounding box center [647, 448] width 126 height 17
